Goal: Information Seeking & Learning: Learn about a topic

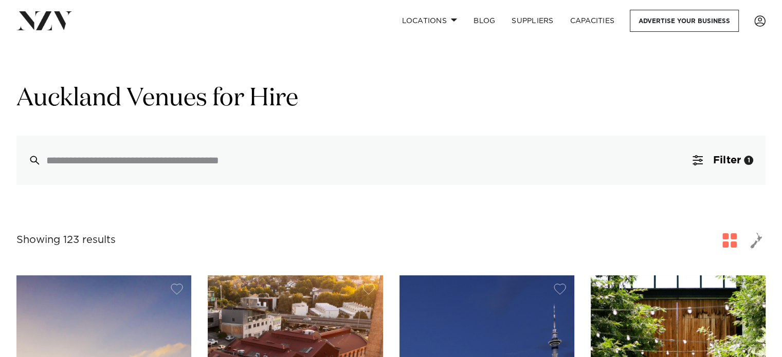
click at [247, 169] on div at bounding box center [390, 160] width 749 height 49
click at [704, 159] on button "Filter 1" at bounding box center [722, 160] width 85 height 49
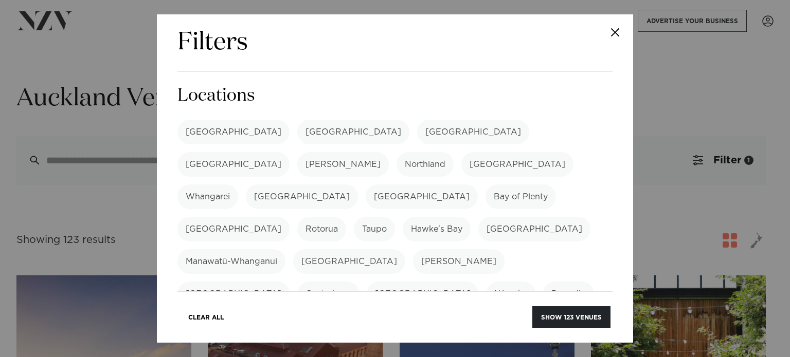
click at [210, 128] on label "[GEOGRAPHIC_DATA]" at bounding box center [233, 132] width 112 height 25
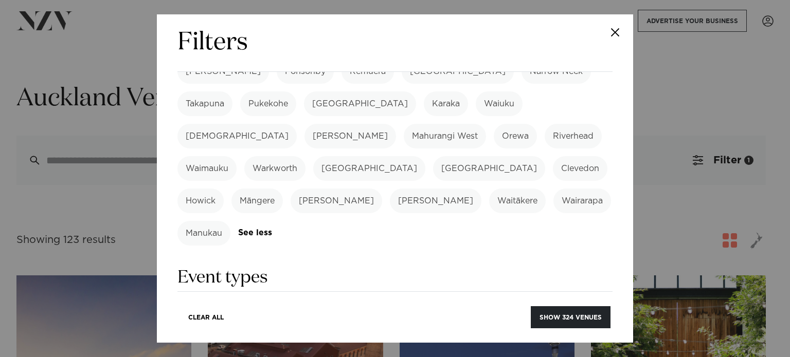
scroll to position [360, 0]
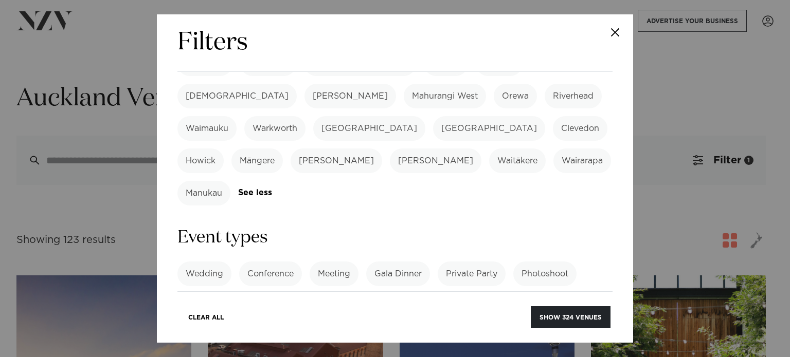
click at [299, 294] on label "Cocktail Function" at bounding box center [309, 306] width 87 height 25
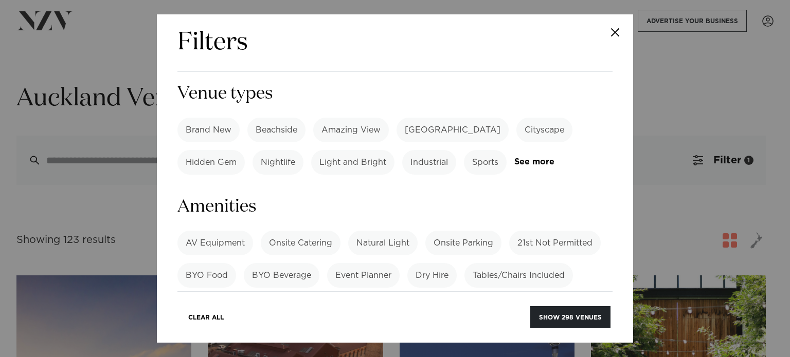
scroll to position [720, 0]
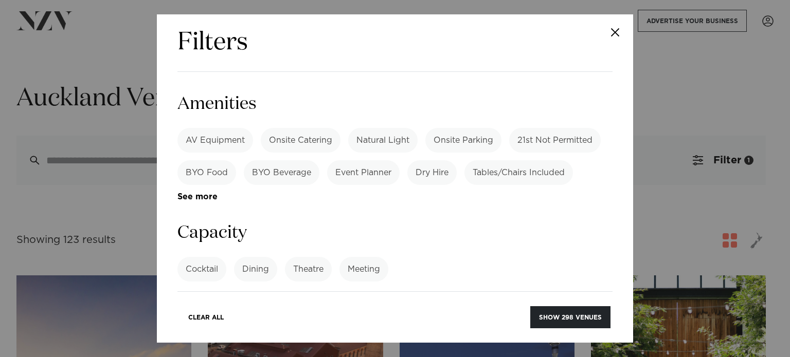
click at [294, 294] on input "number" at bounding box center [394, 308] width 435 height 28
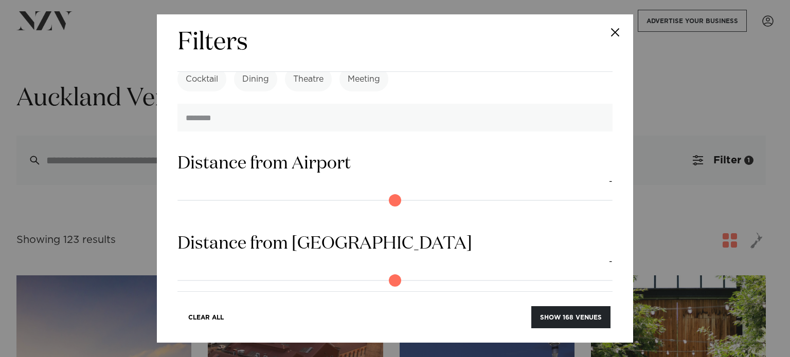
scroll to position [972, 0]
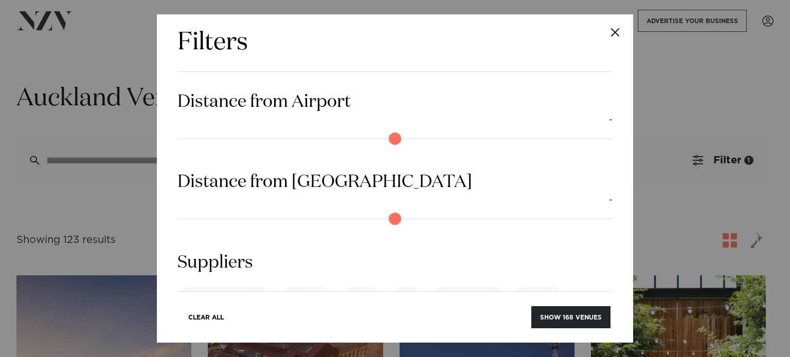
type input "**"
click at [494, 274] on div "Search Type Venue Supplier See more Locations [GEOGRAPHIC_DATA] [GEOGRAPHIC_DAT…" at bounding box center [394, 182] width 435 height 220
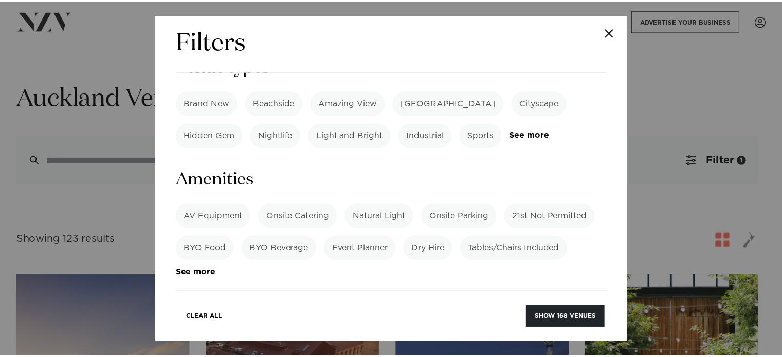
scroll to position [612, 0]
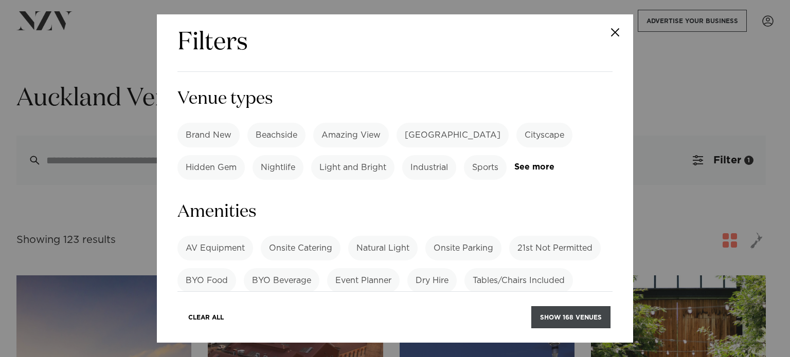
click at [597, 318] on button "Show 168 venues" at bounding box center [570, 318] width 79 height 22
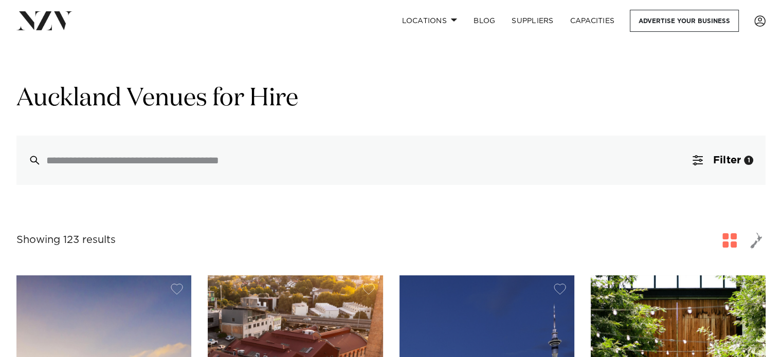
drag, startPoint x: 553, startPoint y: 222, endPoint x: 553, endPoint y: 215, distance: 7.2
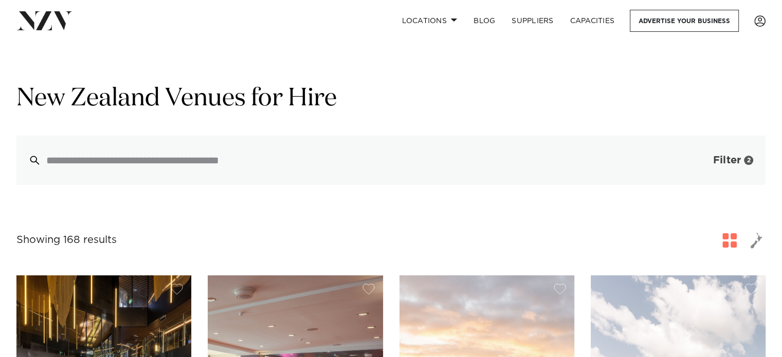
click at [755, 166] on button "Filter 2" at bounding box center [722, 160] width 85 height 49
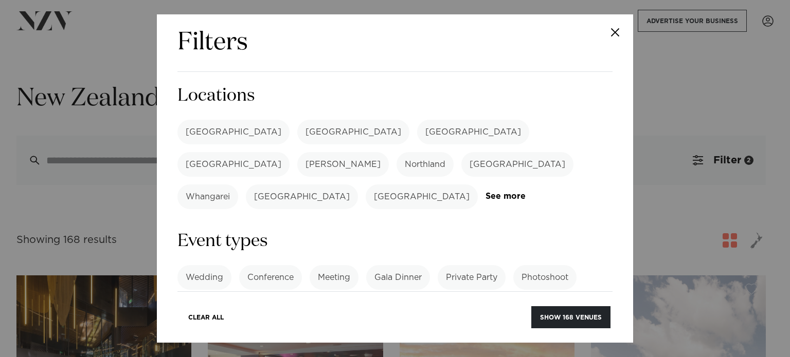
click at [200, 121] on label "[GEOGRAPHIC_DATA]" at bounding box center [233, 132] width 112 height 25
click at [572, 322] on button "Show 67 venues" at bounding box center [572, 318] width 76 height 22
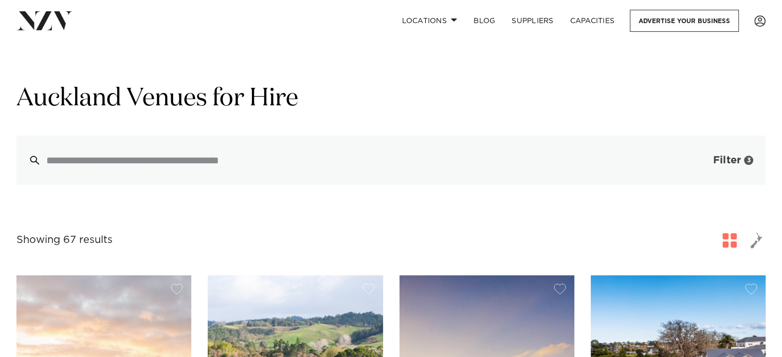
click at [741, 167] on button "Filter 3" at bounding box center [722, 160] width 85 height 49
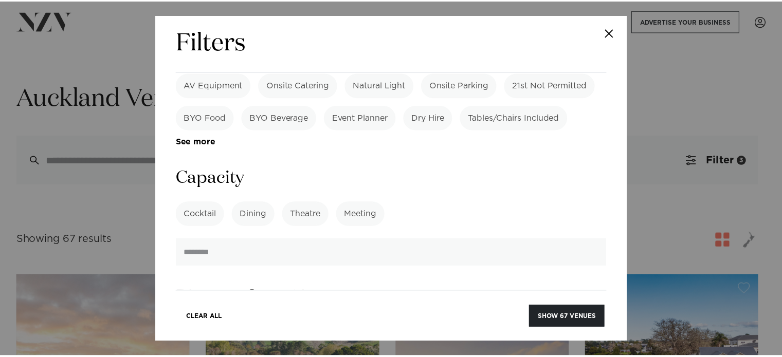
scroll to position [874, 0]
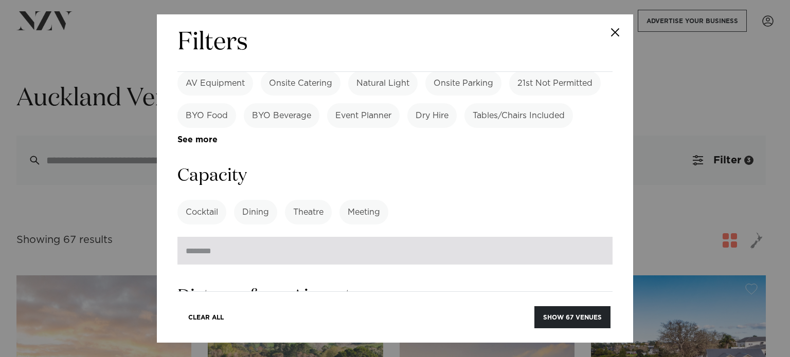
click at [451, 237] on input "**" at bounding box center [394, 251] width 435 height 28
click at [593, 237] on input "**" at bounding box center [394, 251] width 435 height 28
type input "**"
click at [593, 237] on input "**" at bounding box center [394, 251] width 435 height 28
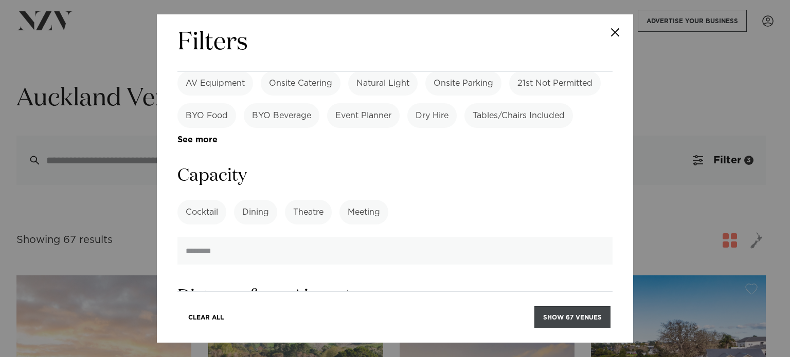
click at [589, 319] on button "Show 67 venues" at bounding box center [572, 318] width 76 height 22
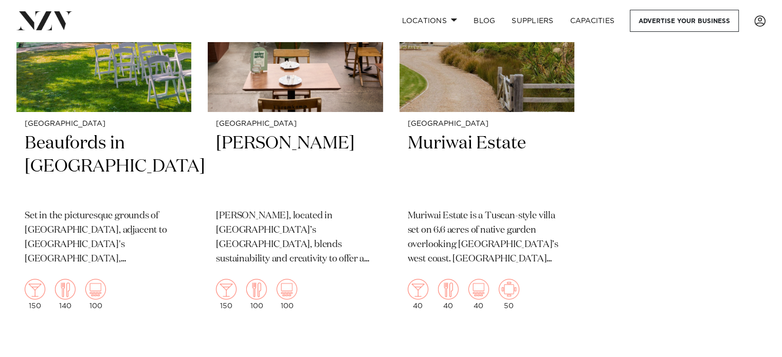
scroll to position [7573, 0]
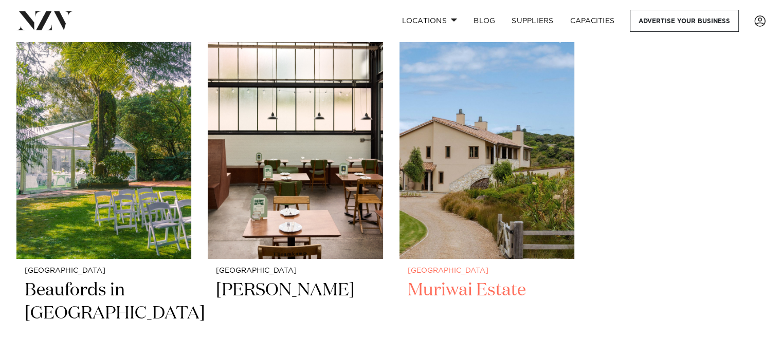
click at [553, 224] on img at bounding box center [487, 141] width 175 height 235
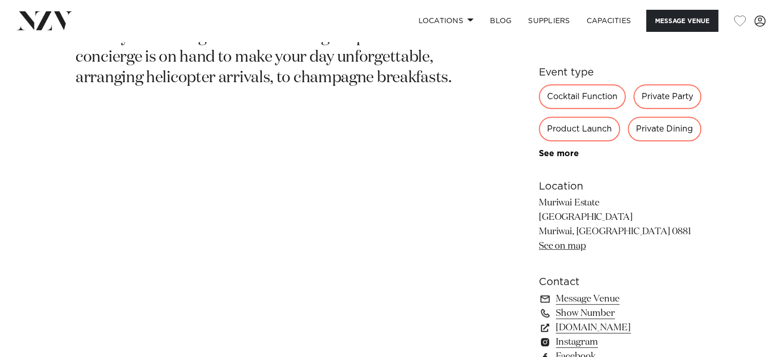
scroll to position [772, 0]
